Goal: Task Accomplishment & Management: Manage account settings

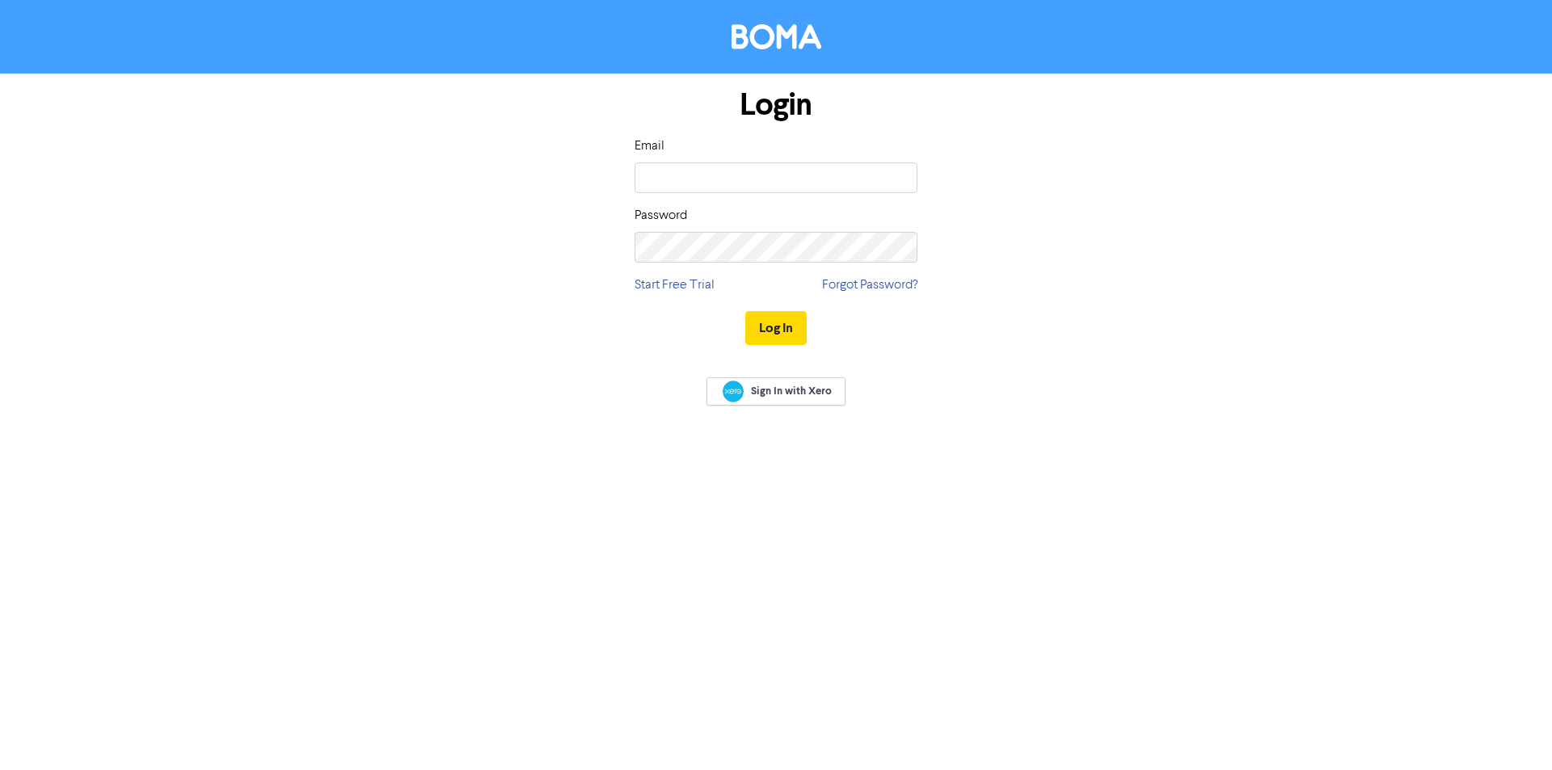
click at [705, 197] on div "Email Password" at bounding box center [776, 200] width 283 height 126
click at [716, 178] on input "email" at bounding box center [776, 178] width 283 height 31
type input "[EMAIL_ADDRESS][DOMAIN_NAME]"
click at [712, 268] on div "Login Email [EMAIL_ADDRESS][DOMAIN_NAME] Password Start Free Trial Forgot Passw…" at bounding box center [776, 218] width 307 height 288
click at [745, 311] on button "Log In" at bounding box center [775, 328] width 61 height 34
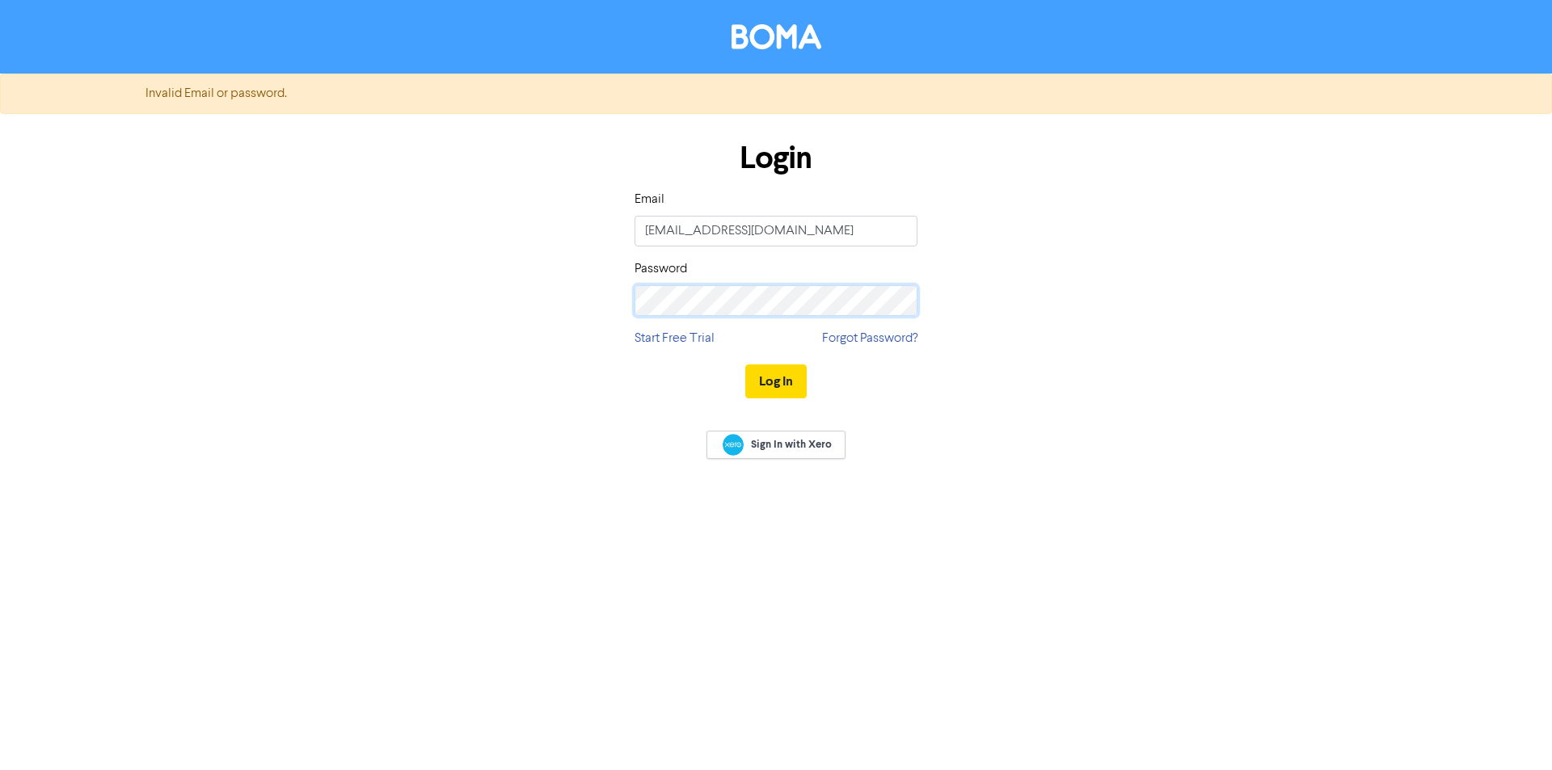
click at [745, 365] on button "Log In" at bounding box center [775, 382] width 61 height 34
